Goal: Information Seeking & Learning: Learn about a topic

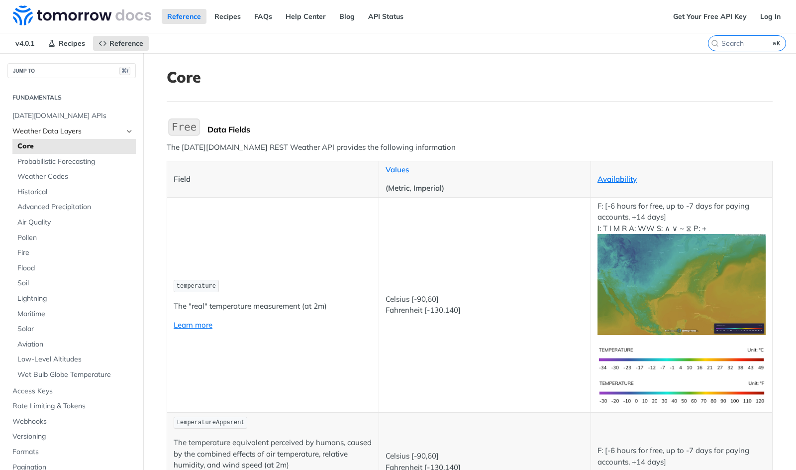
click at [125, 130] on icon "Hide subpages for Weather Data Layers" at bounding box center [129, 131] width 8 height 8
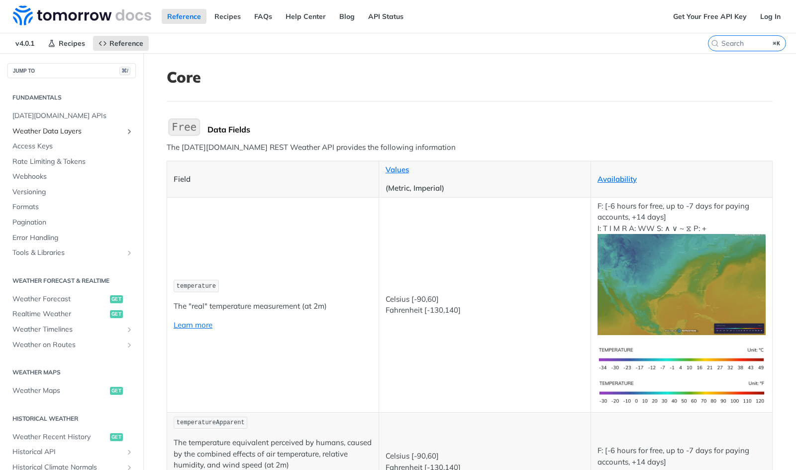
click at [128, 130] on icon "Show subpages for Weather Data Layers" at bounding box center [129, 131] width 8 height 8
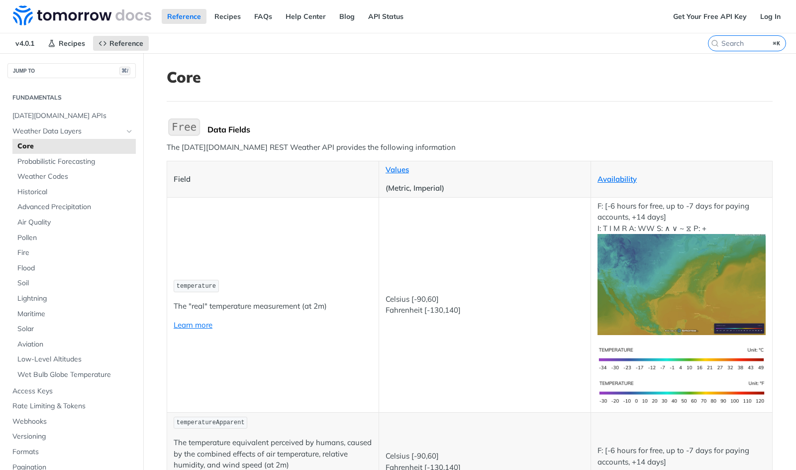
click at [46, 148] on span "Core" at bounding box center [75, 146] width 116 height 10
click at [27, 345] on span "Aviation" at bounding box center [75, 344] width 116 height 10
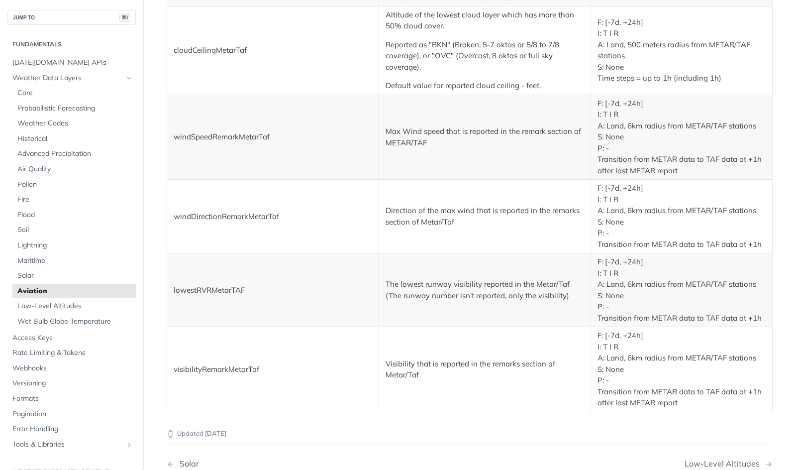
scroll to position [1878, 0]
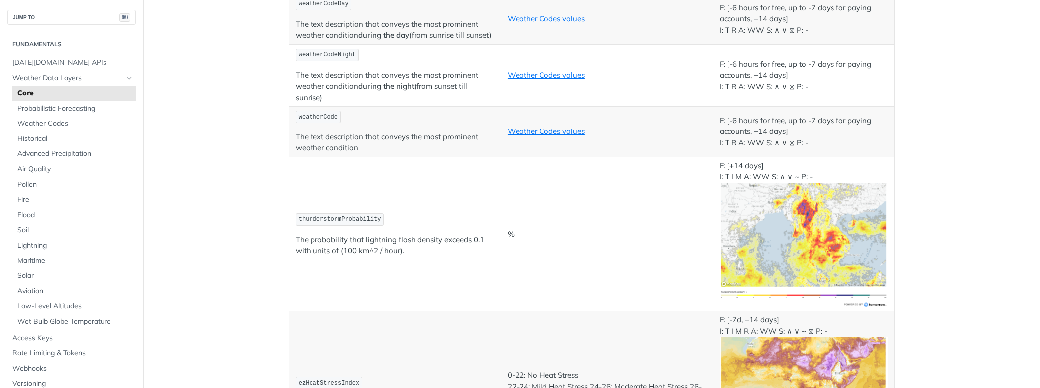
scroll to position [5124, 0]
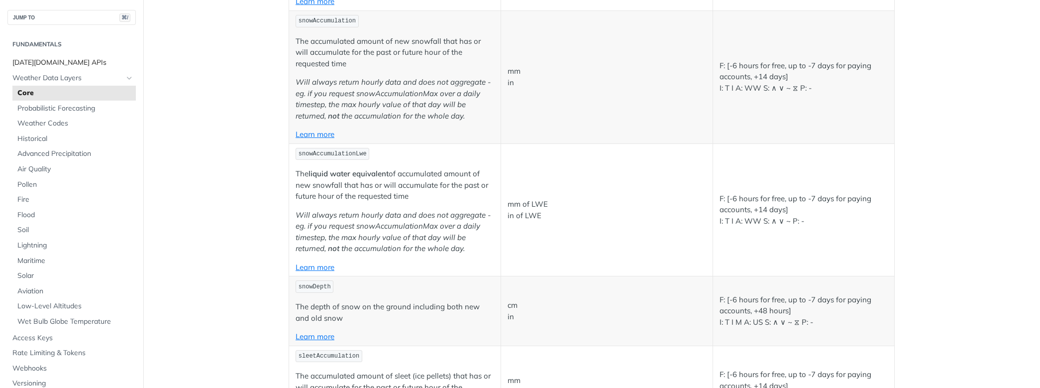
click at [93, 67] on span "[DATE][DOMAIN_NAME] APIs" at bounding box center [72, 63] width 121 height 10
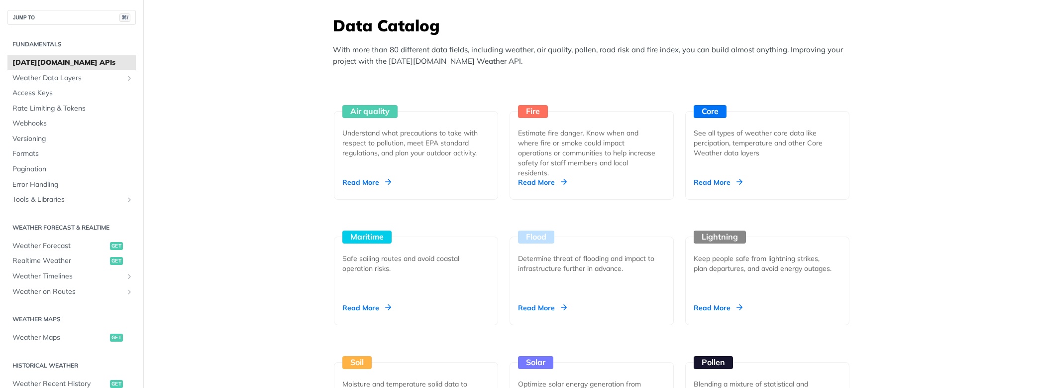
scroll to position [795, 0]
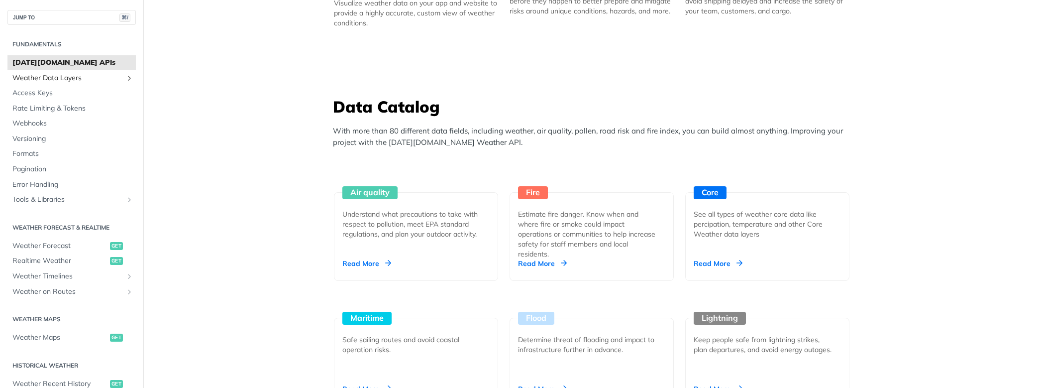
click at [57, 76] on span "Weather Data Layers" at bounding box center [67, 78] width 110 height 10
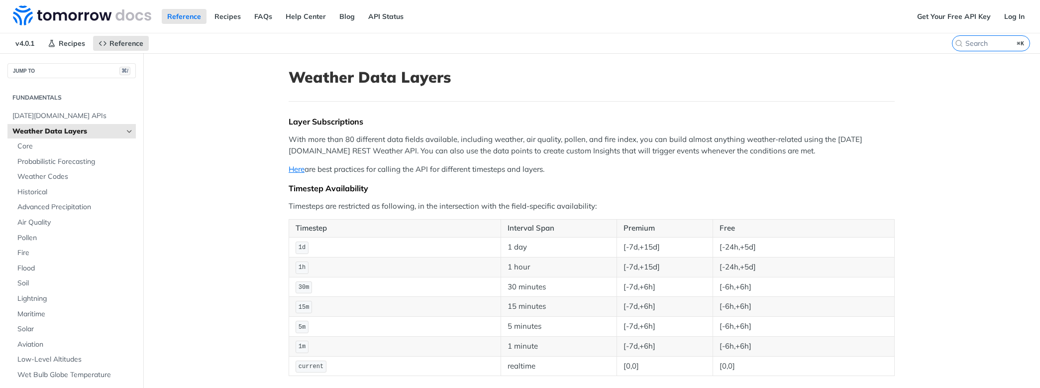
click at [53, 98] on h2 "Fundamentals" at bounding box center [71, 97] width 128 height 9
click at [46, 142] on span "Core" at bounding box center [75, 146] width 116 height 10
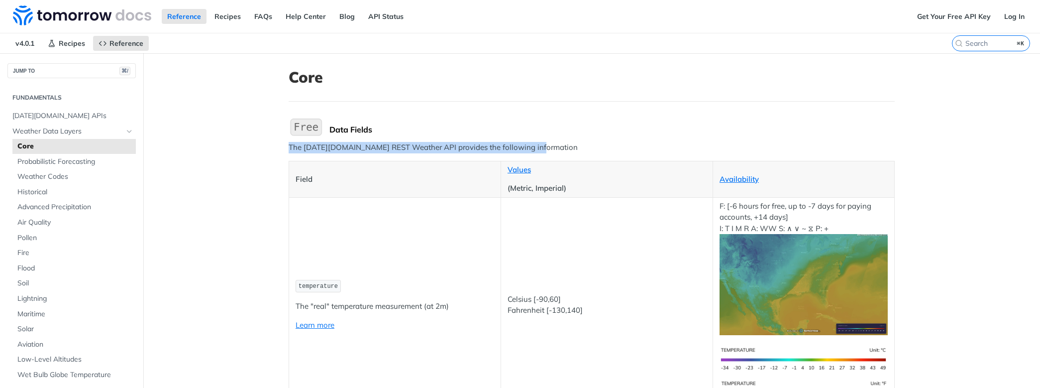
drag, startPoint x: 304, startPoint y: 148, endPoint x: 437, endPoint y: 155, distance: 133.6
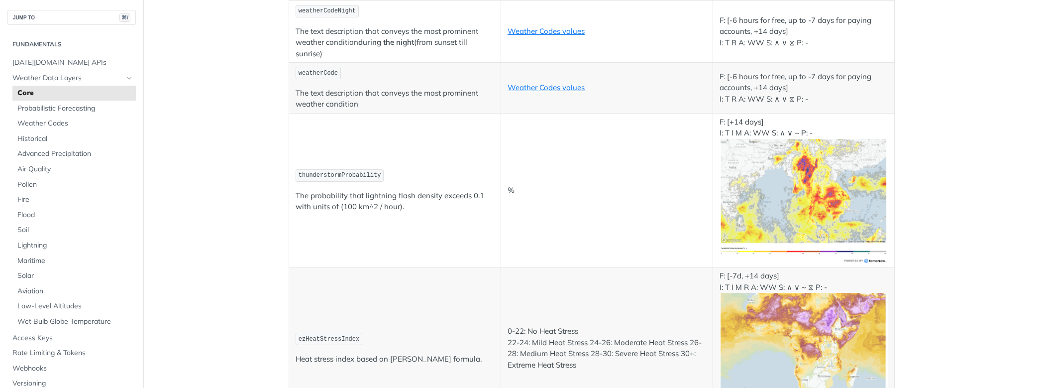
scroll to position [5457, 0]
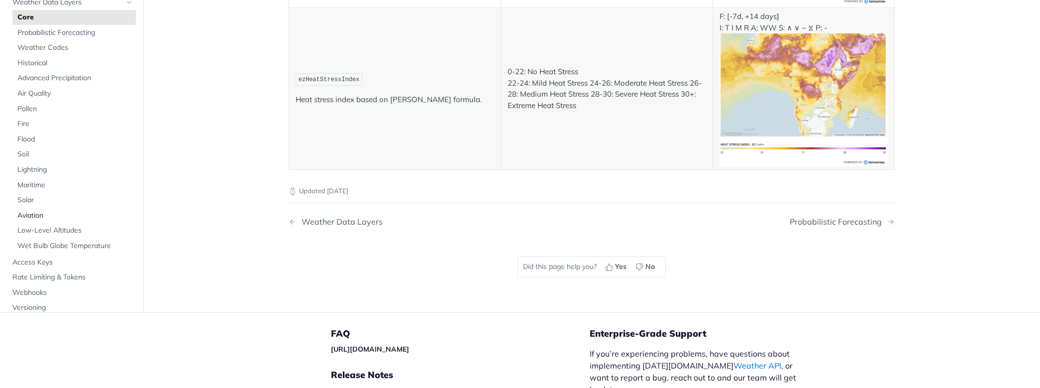
click at [33, 215] on span "Aviation" at bounding box center [75, 215] width 116 height 10
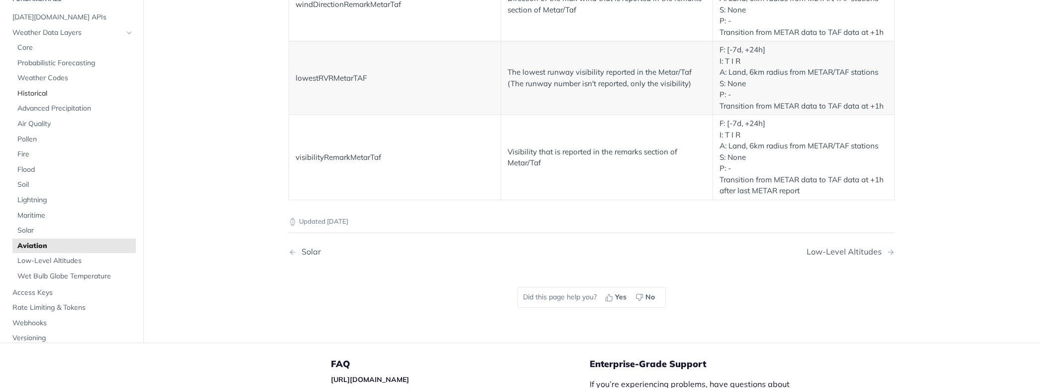
scroll to position [1796, 0]
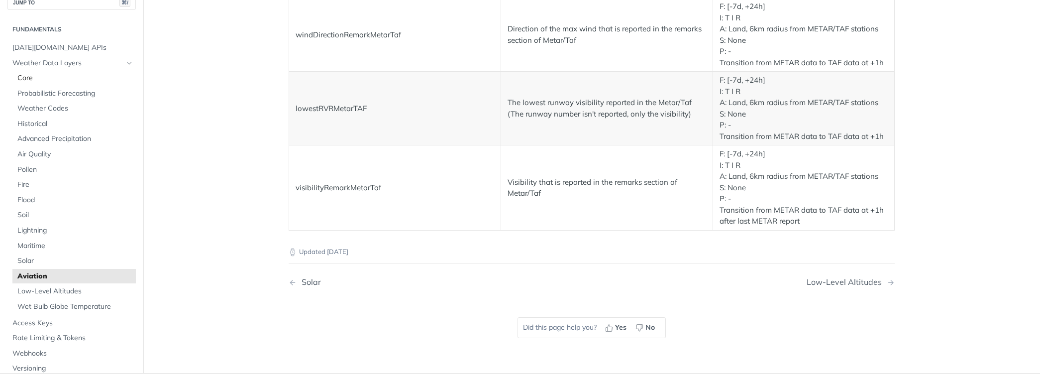
click at [39, 77] on span "Core" at bounding box center [75, 78] width 116 height 10
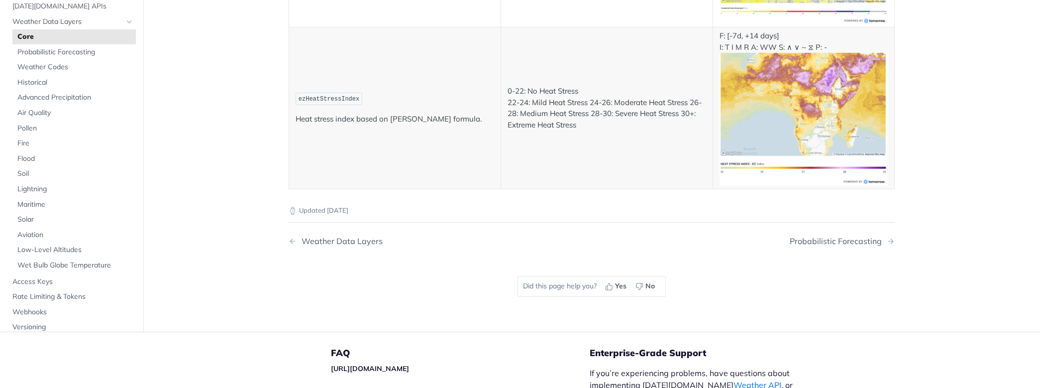
scroll to position [5418, 0]
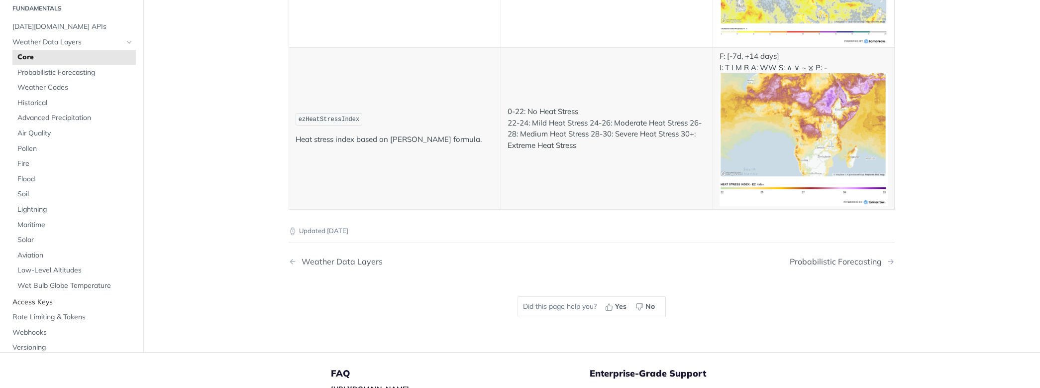
click at [56, 304] on span "Access Keys" at bounding box center [72, 302] width 121 height 10
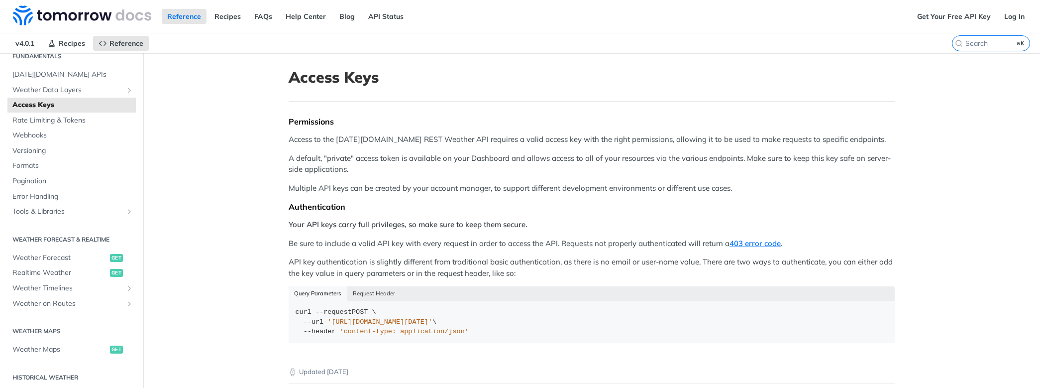
scroll to position [26, 0]
